Goal: Task Accomplishment & Management: Complete application form

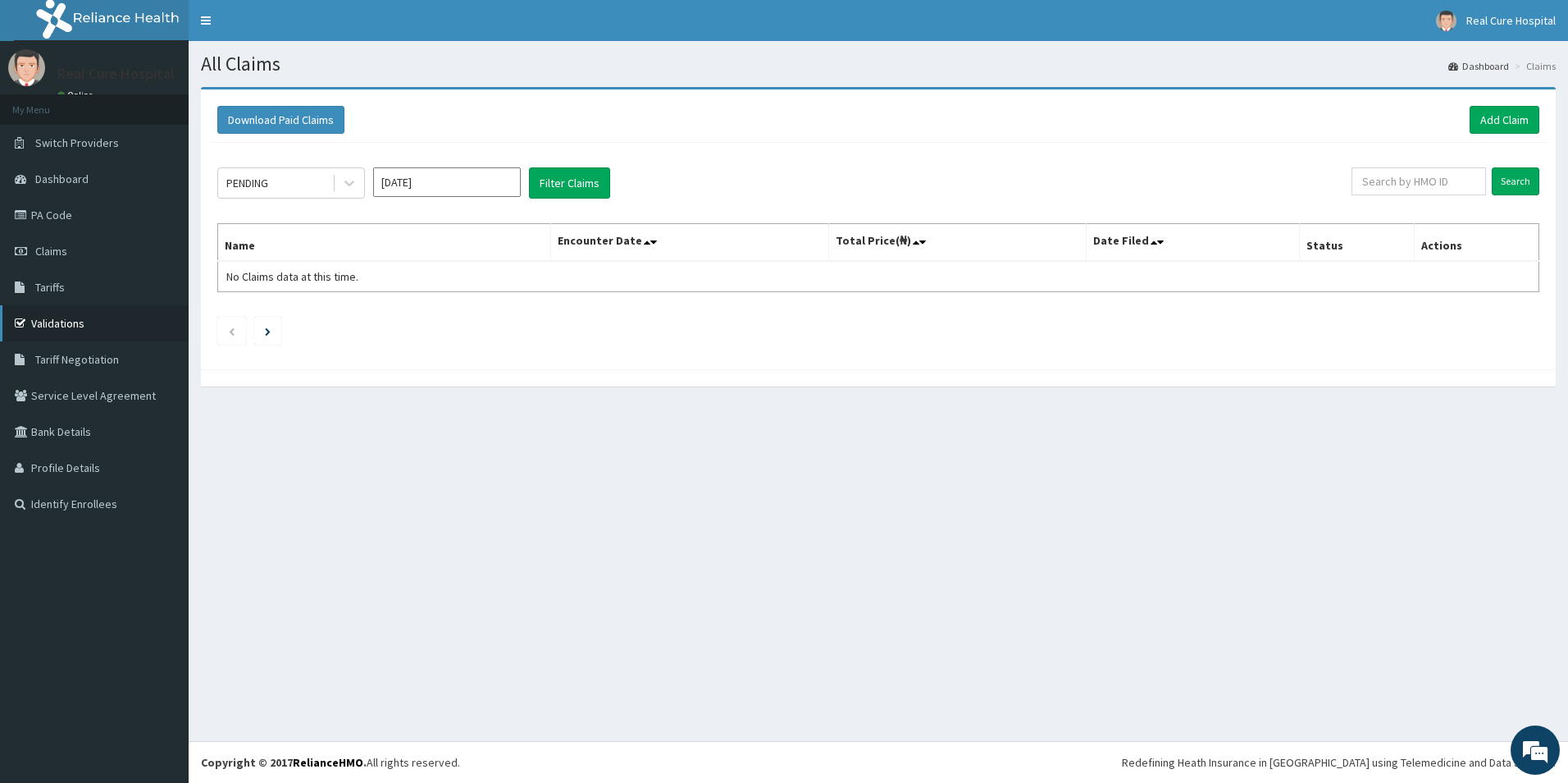
click at [64, 325] on link "Validations" at bounding box center [94, 323] width 189 height 36
click at [1496, 122] on link "Add Claim" at bounding box center [1505, 120] width 70 height 28
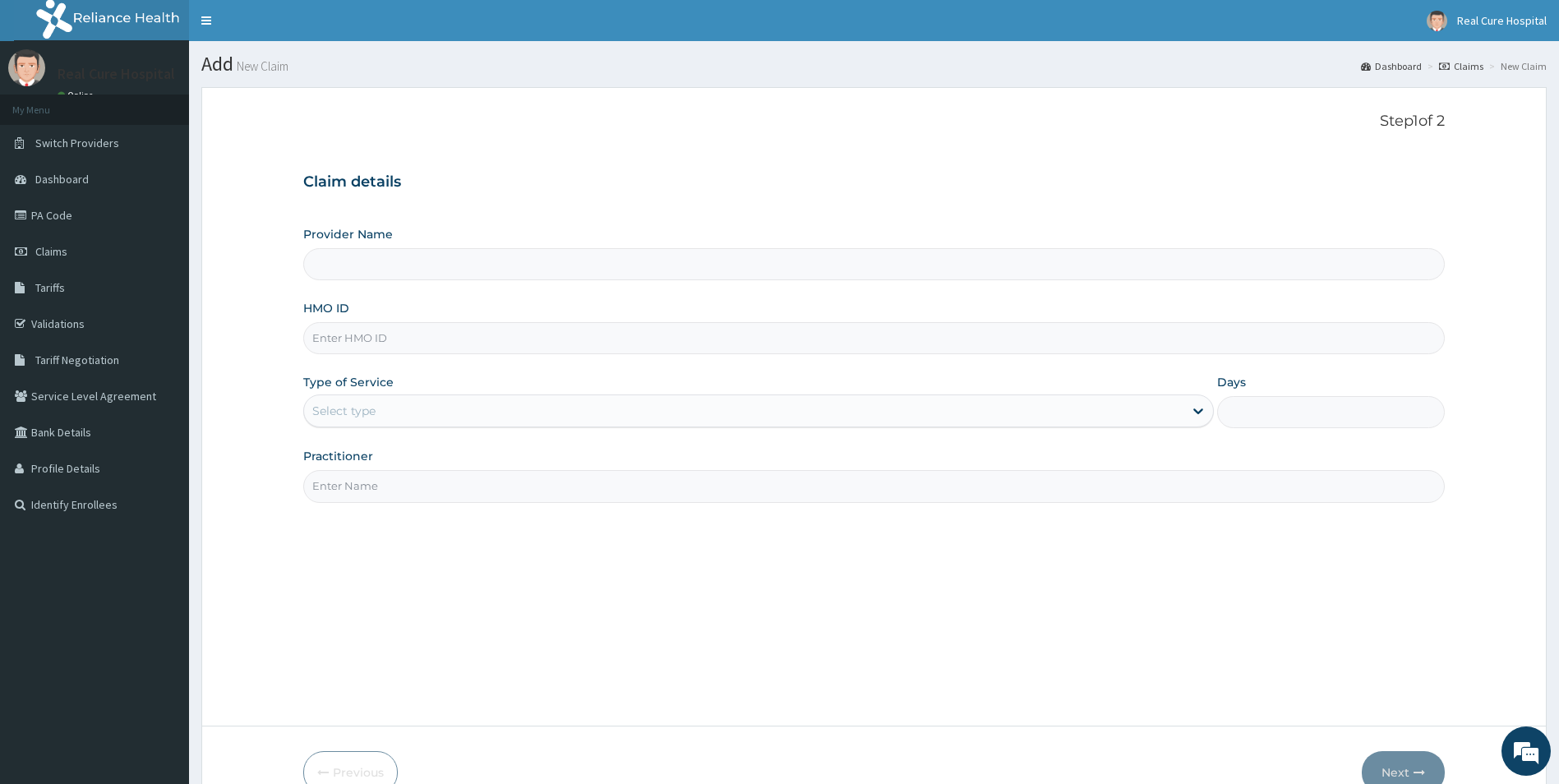
drag, startPoint x: 0, startPoint y: 0, endPoint x: 469, endPoint y: 323, distance: 569.5
click at [372, 335] on input "HMO ID" at bounding box center [875, 338] width 1143 height 32
type input "gi"
type input "Real cure Hospital"
type input "gil/10026/a"
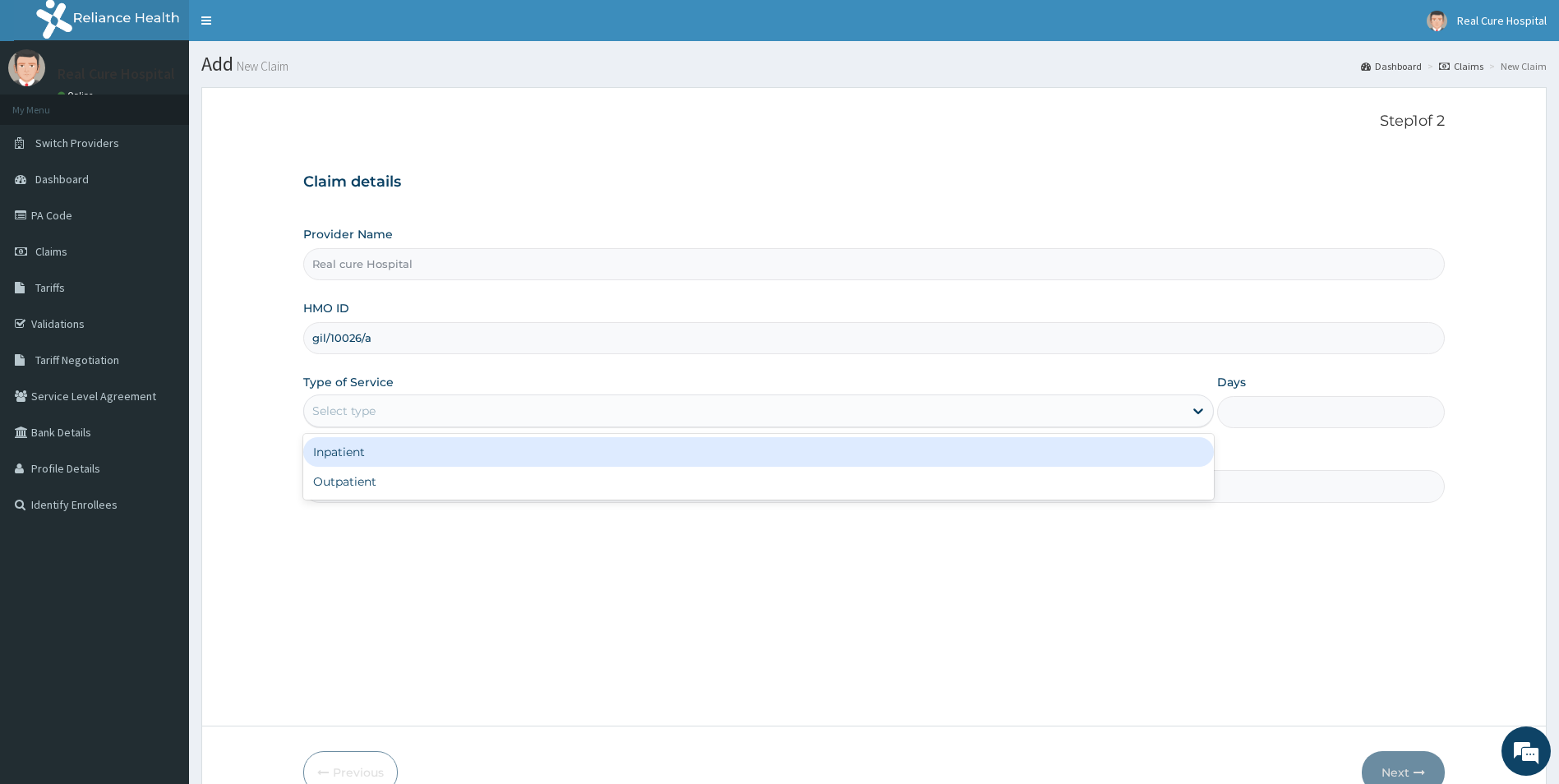
click at [351, 417] on div "Select type" at bounding box center [344, 410] width 63 height 16
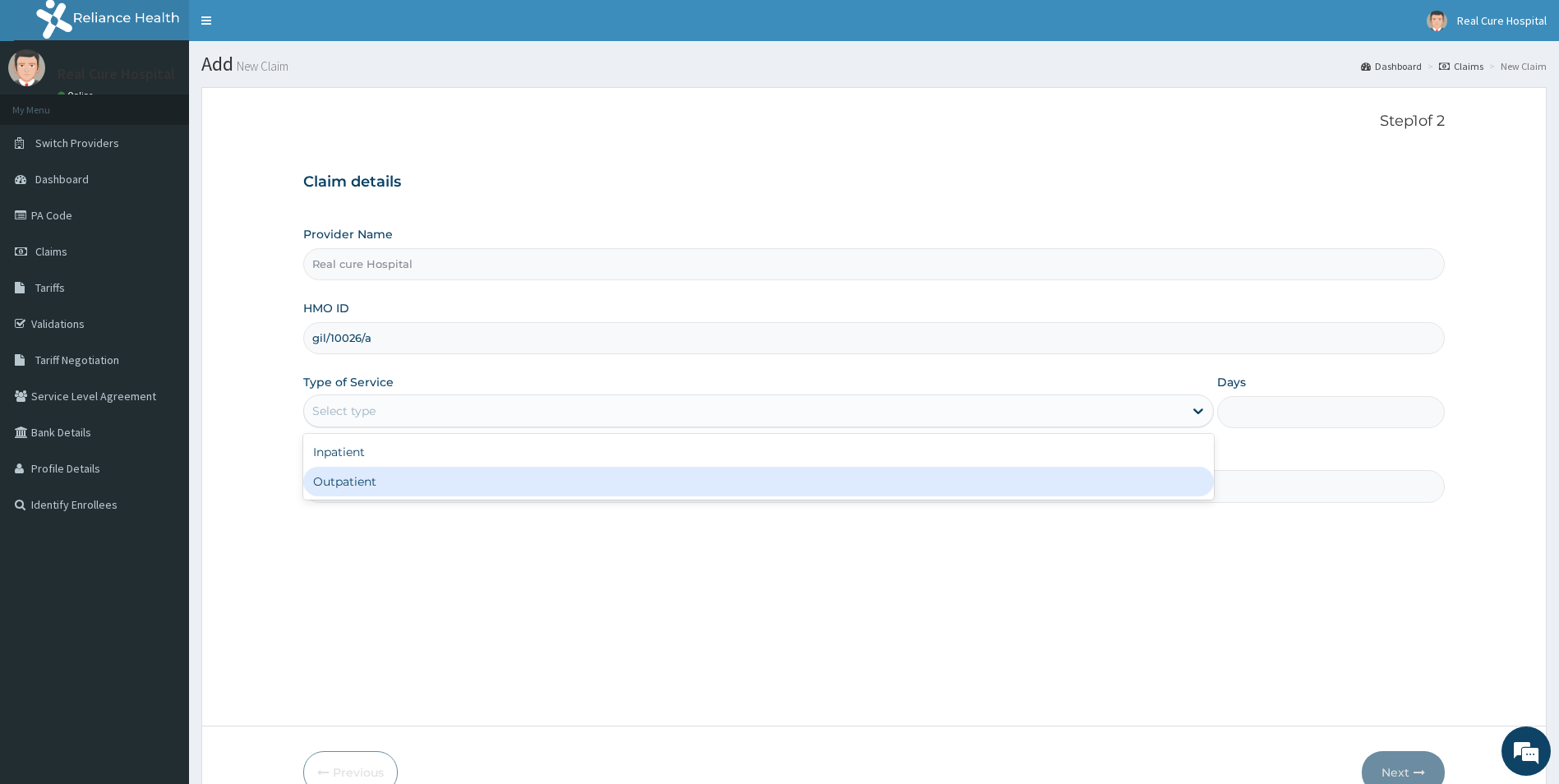
click at [347, 480] on div "Outpatient" at bounding box center [759, 481] width 912 height 30
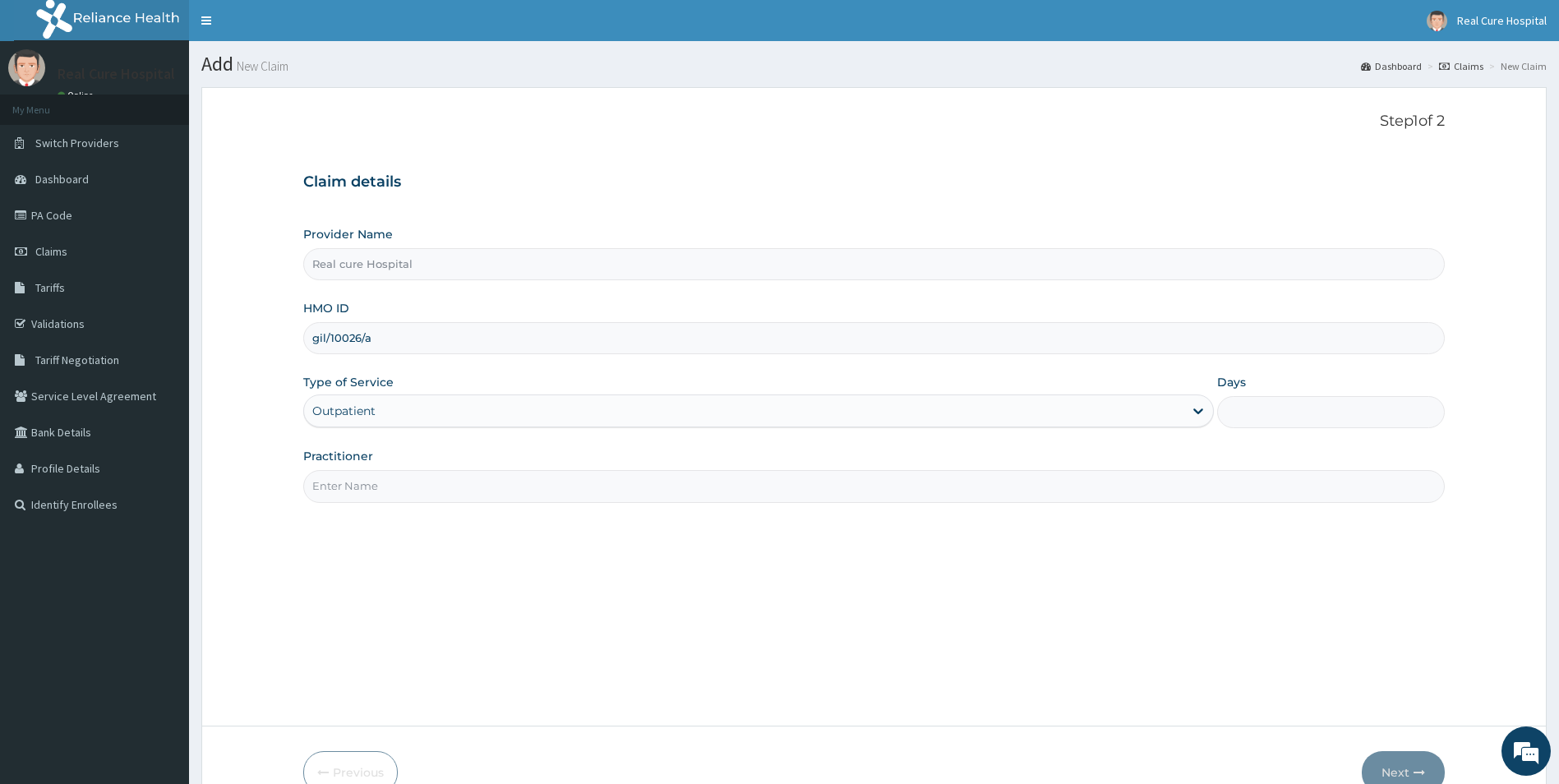
type input "1"
click at [353, 480] on input "Practitioner" at bounding box center [875, 486] width 1143 height 32
type input "dr opawoye"
click at [1404, 776] on button "Next" at bounding box center [1403, 772] width 83 height 43
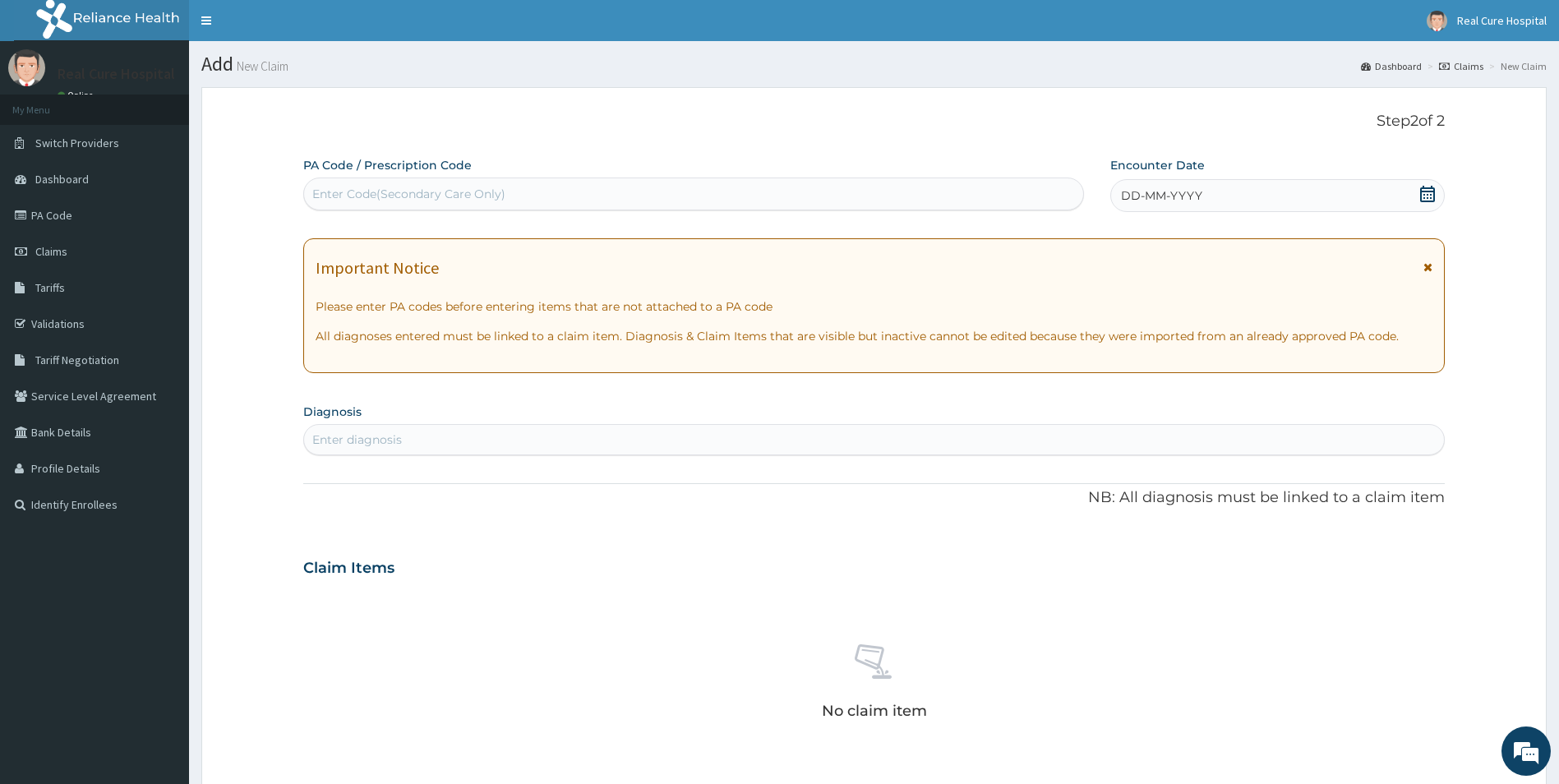
click at [1434, 194] on icon at bounding box center [1426, 193] width 15 height 16
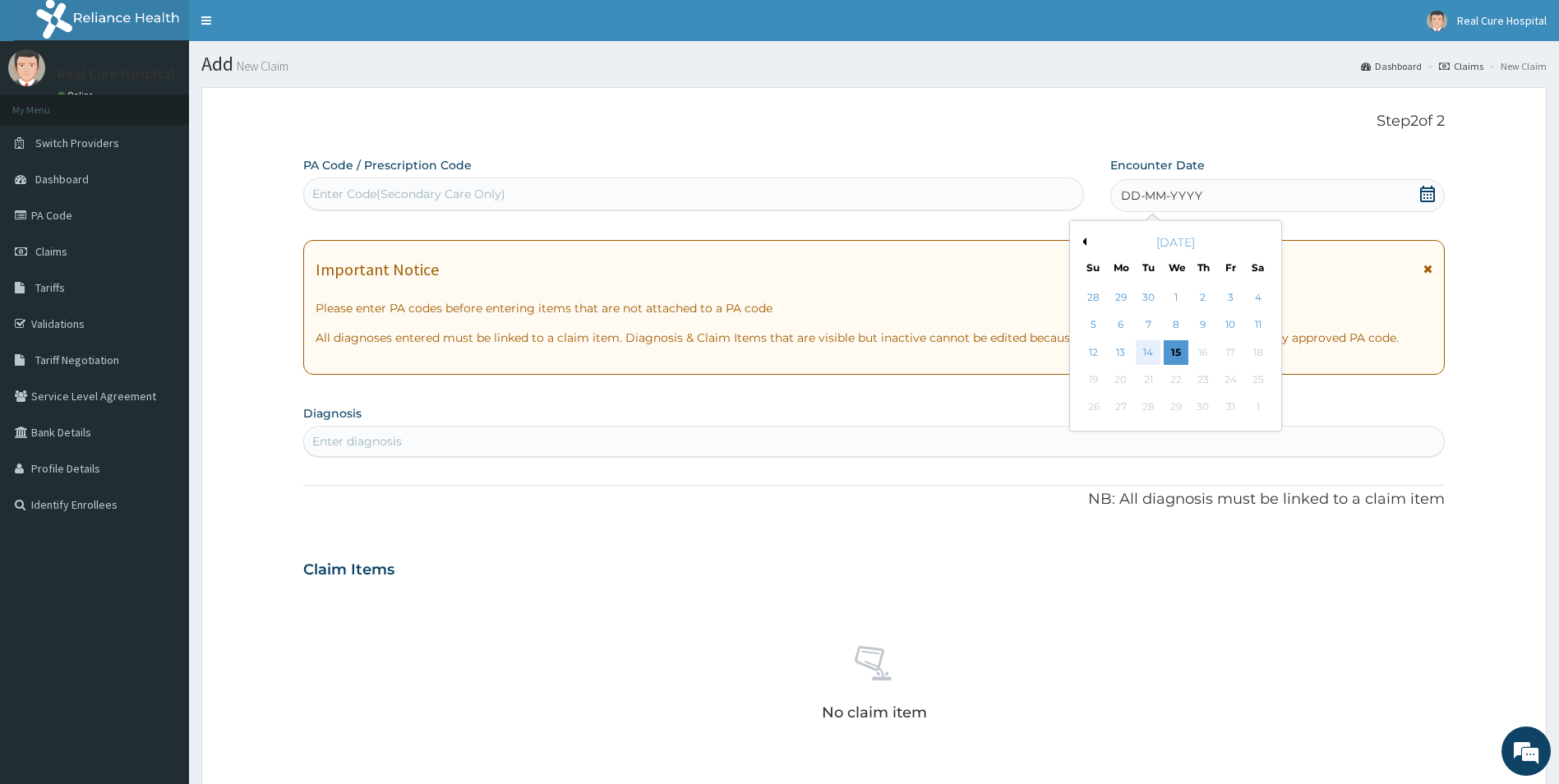
click at [1147, 349] on div "14" at bounding box center [1148, 352] width 25 height 25
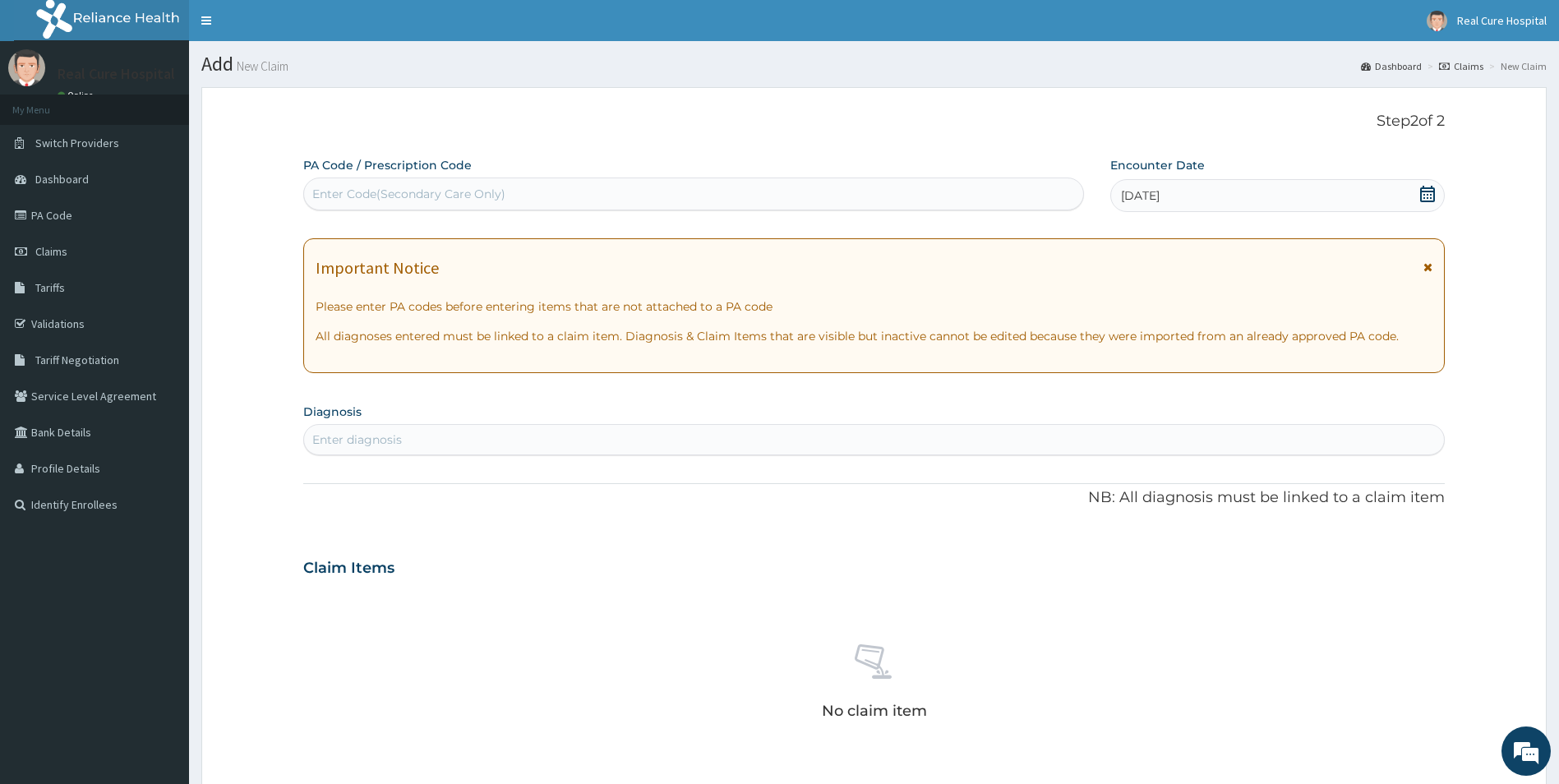
click at [367, 439] on div "Enter diagnosis" at bounding box center [357, 439] width 90 height 16
type input ","
type input "malaria"
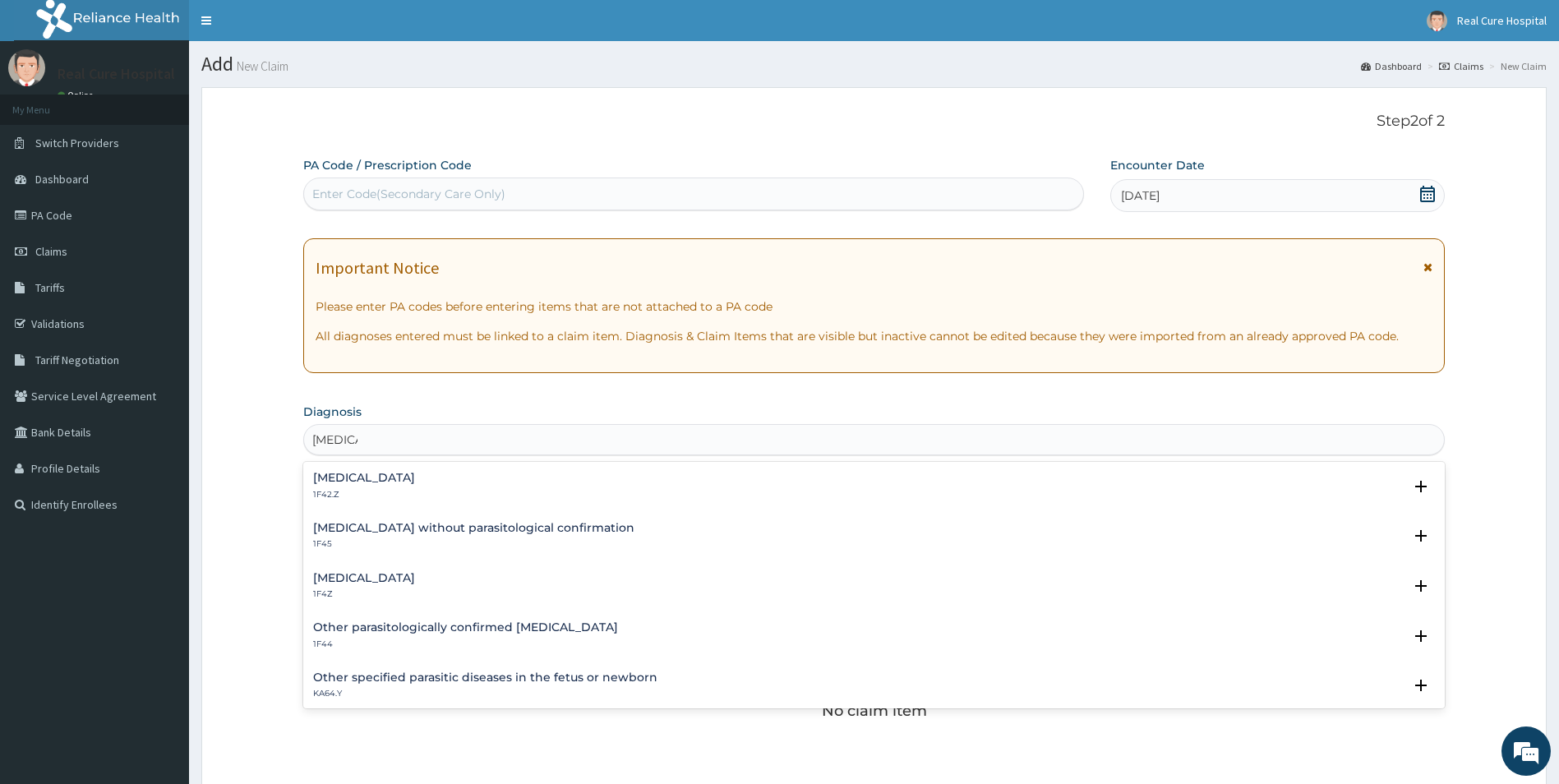
click at [415, 475] on h4 "Plasmodium malariae malaria without complication" at bounding box center [363, 478] width 102 height 12
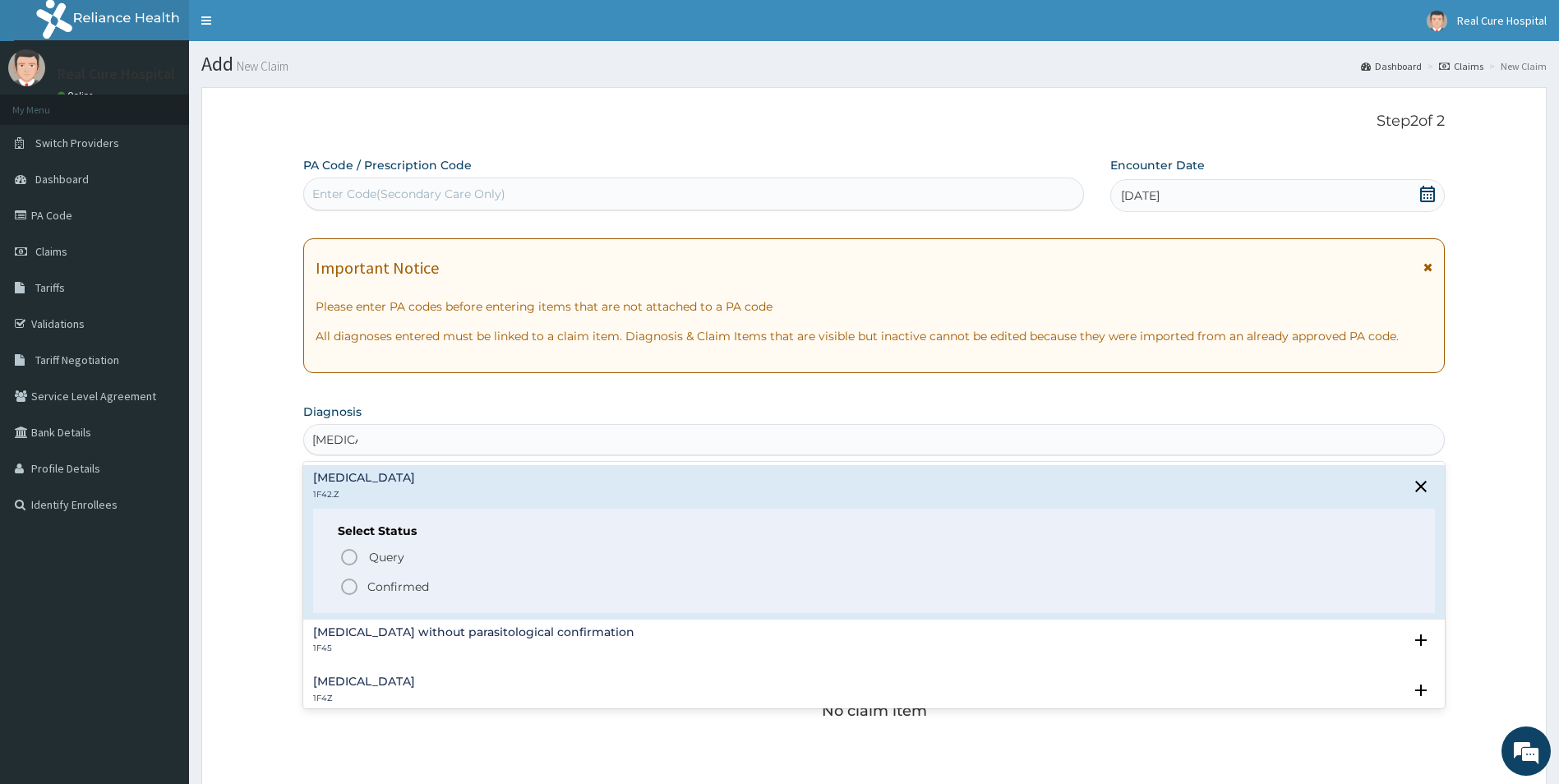
click at [348, 591] on icon "status option filled" at bounding box center [349, 587] width 20 height 20
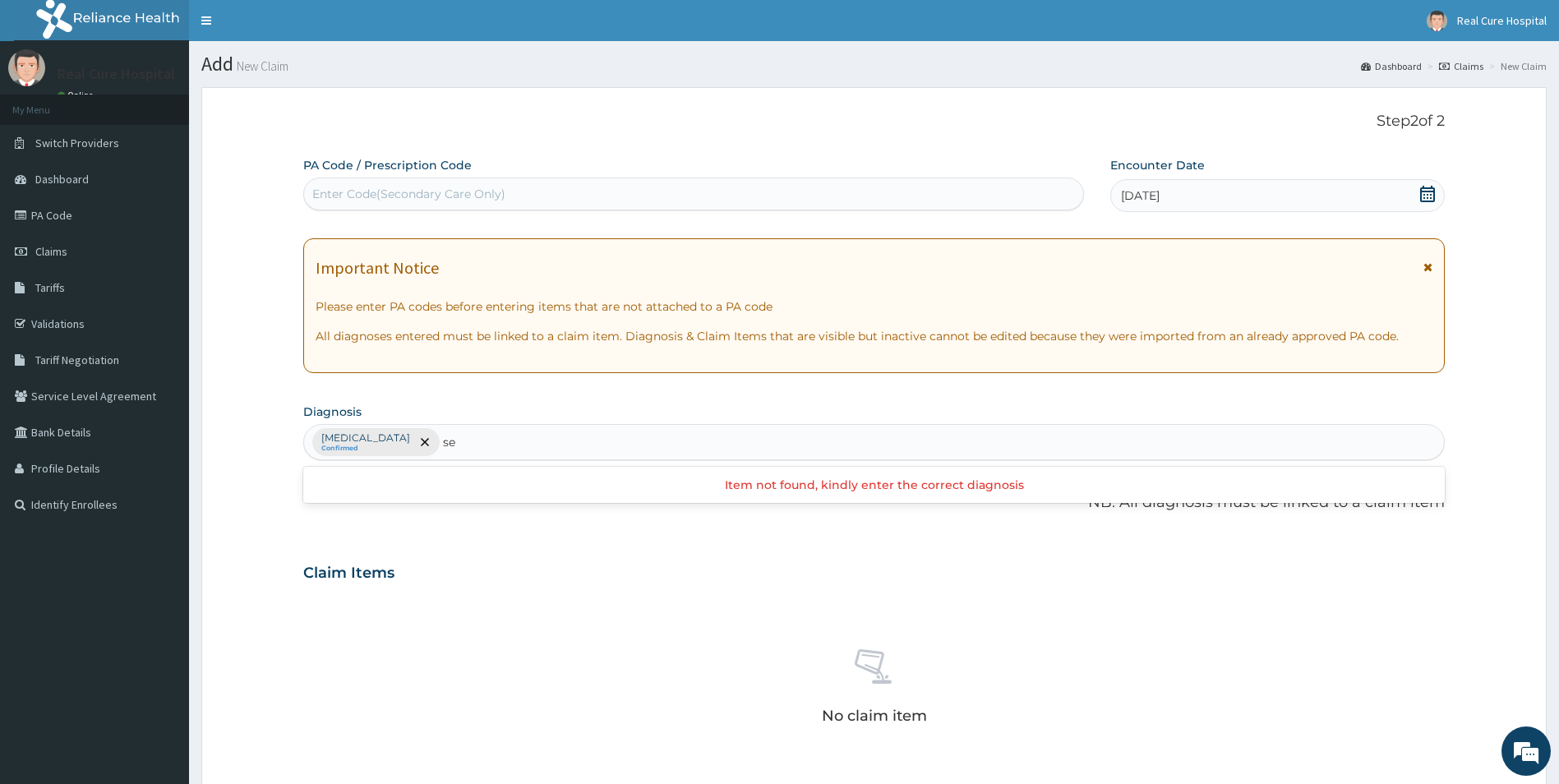
type input "s"
type input "b"
type input "d"
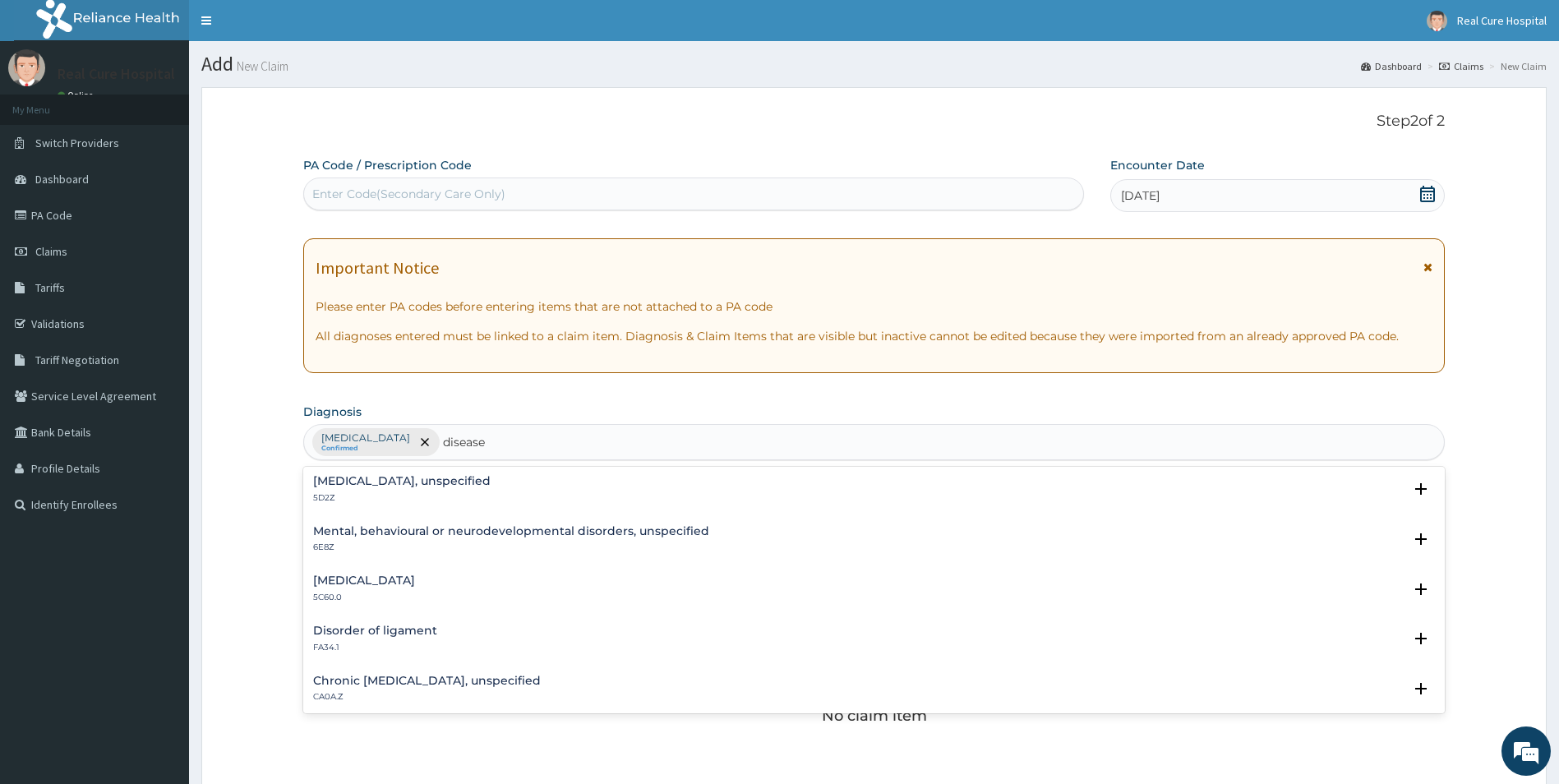
scroll to position [596, 0]
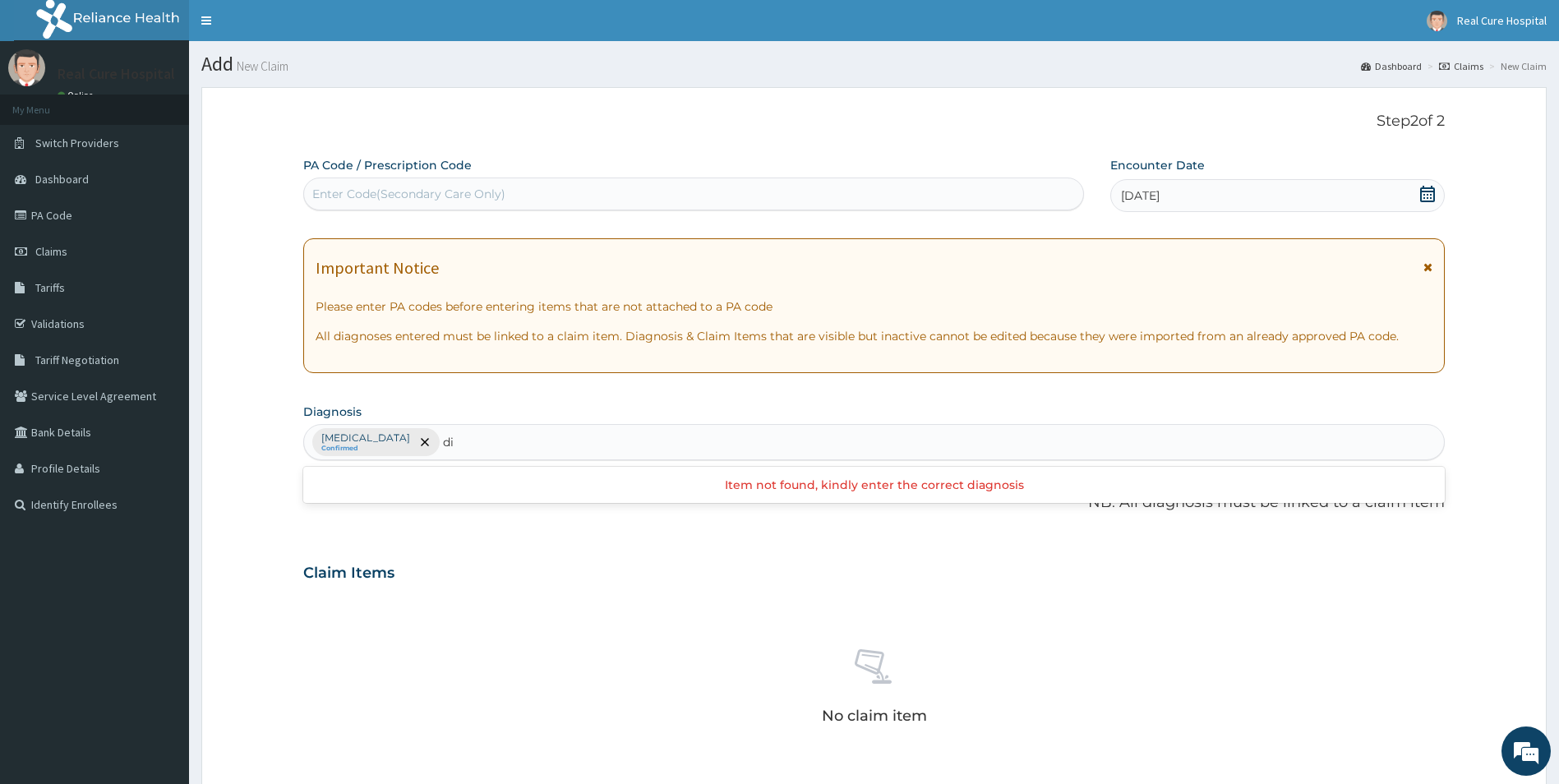
type input "d"
type input "g"
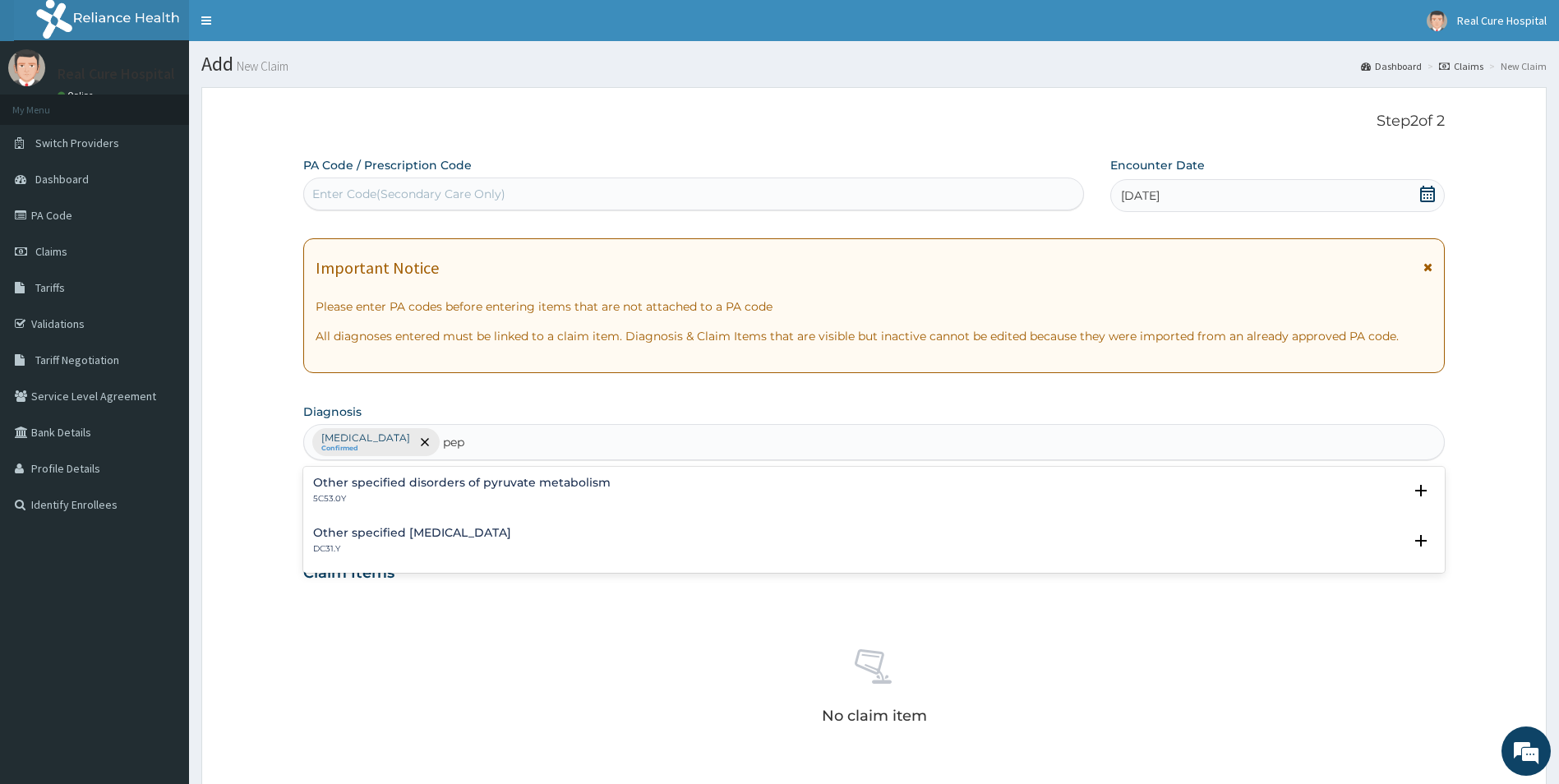
type input "pep"
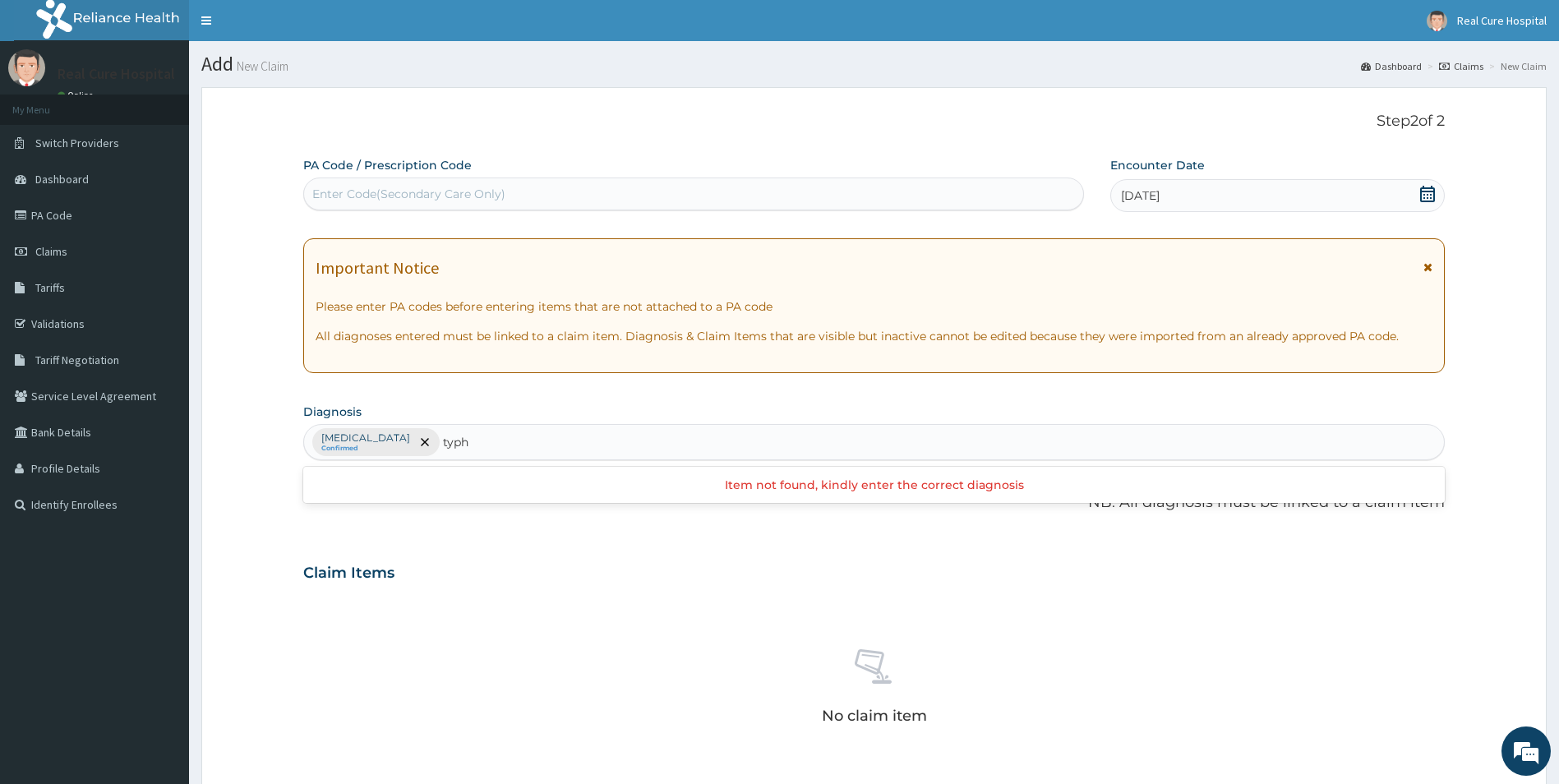
type input "typh"
